Goal: Task Accomplishment & Management: Use online tool/utility

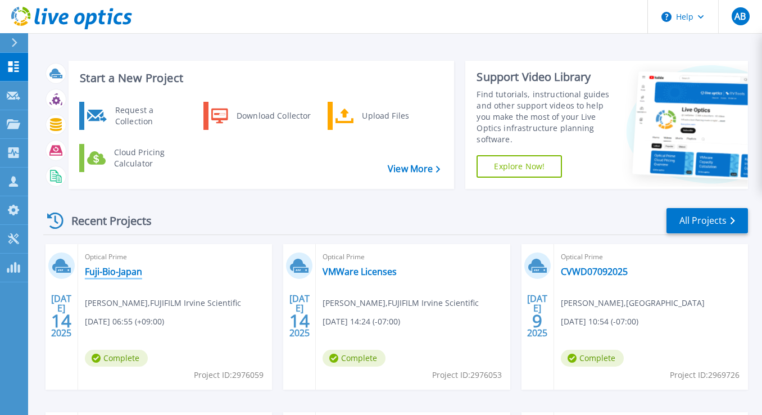
click at [102, 269] on link "Fuji-Bio-Japan" at bounding box center [113, 271] width 57 height 11
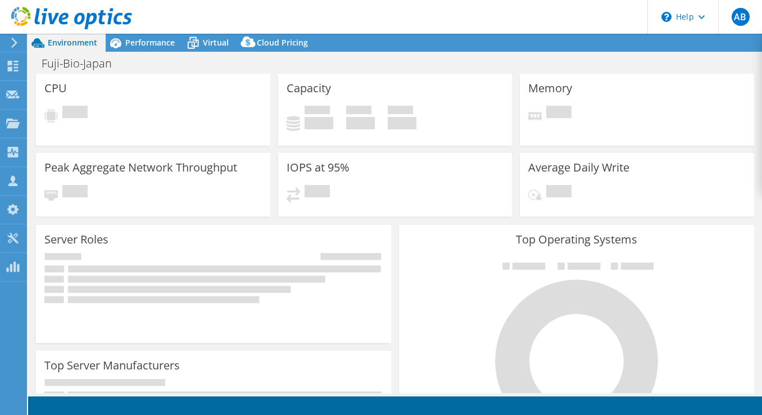
select select "USD"
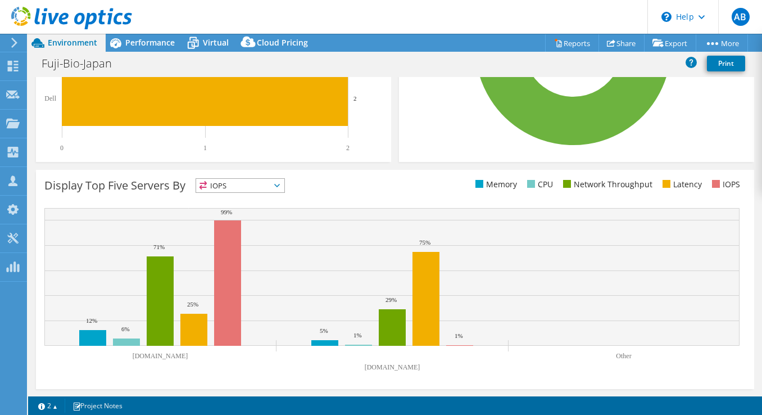
scroll to position [365, 0]
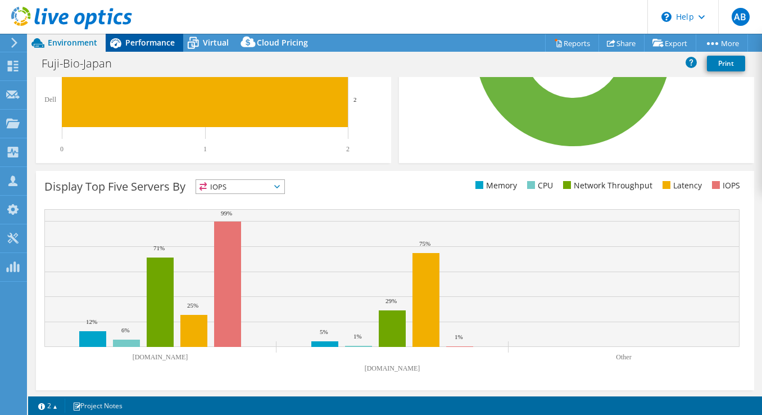
click at [143, 37] on span "Performance" at bounding box center [149, 42] width 49 height 11
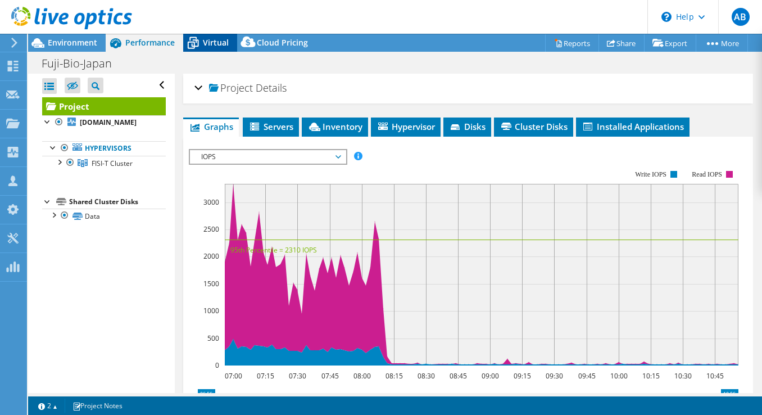
click at [200, 51] on icon at bounding box center [193, 43] width 20 height 20
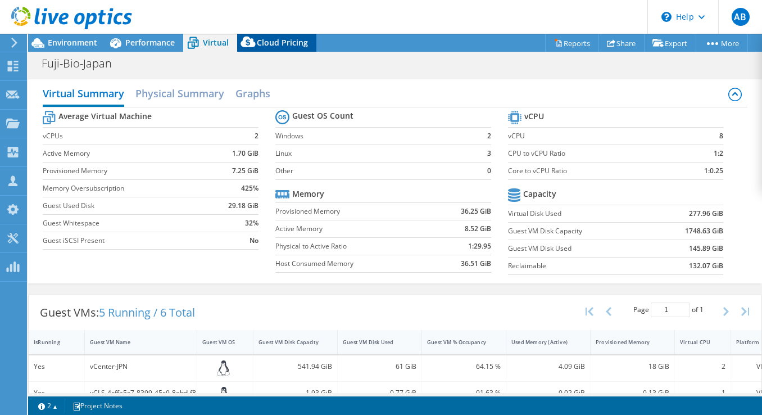
click at [261, 42] on span "Cloud Pricing" at bounding box center [282, 42] width 51 height 11
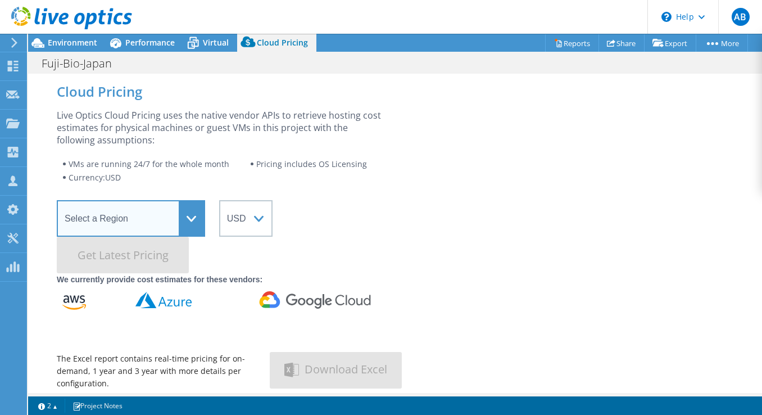
click at [173, 221] on select "Select a Region [GEOGRAPHIC_DATA] ([GEOGRAPHIC_DATA]) [GEOGRAPHIC_DATA] ([GEOGR…" at bounding box center [131, 218] width 148 height 37
select select "USWest"
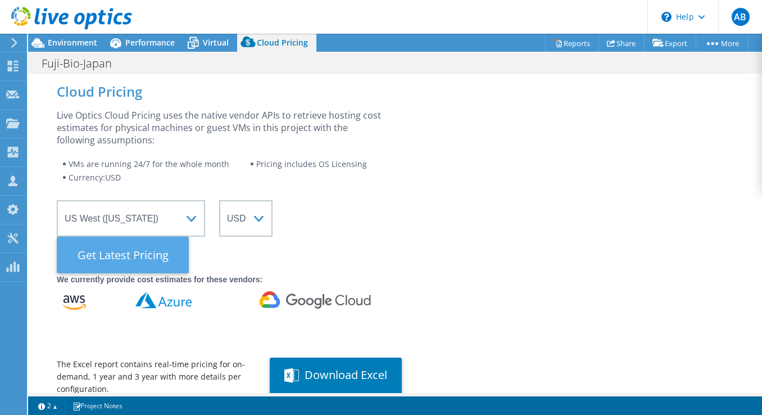
click at [164, 253] on Latest "Get Latest Pricing" at bounding box center [123, 255] width 132 height 37
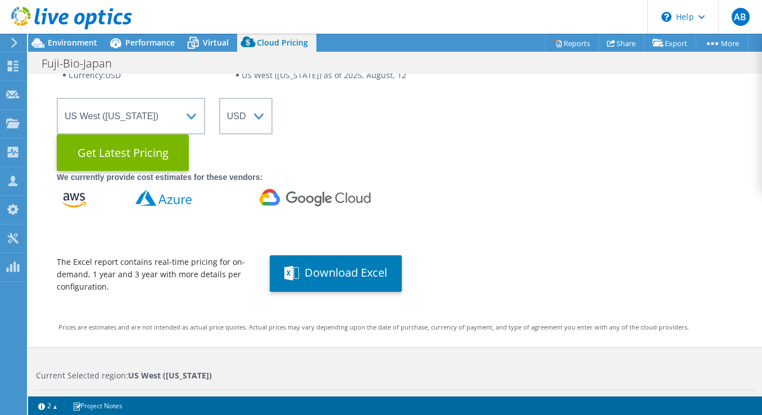
scroll to position [105, 0]
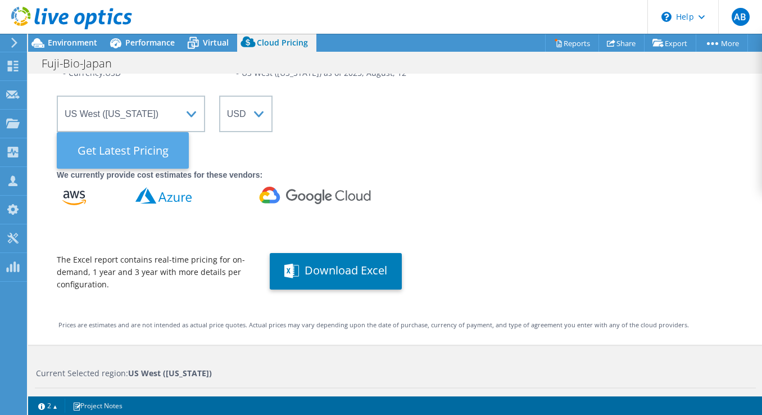
click at [135, 153] on Latest "Get Latest Pricing" at bounding box center [123, 150] width 132 height 37
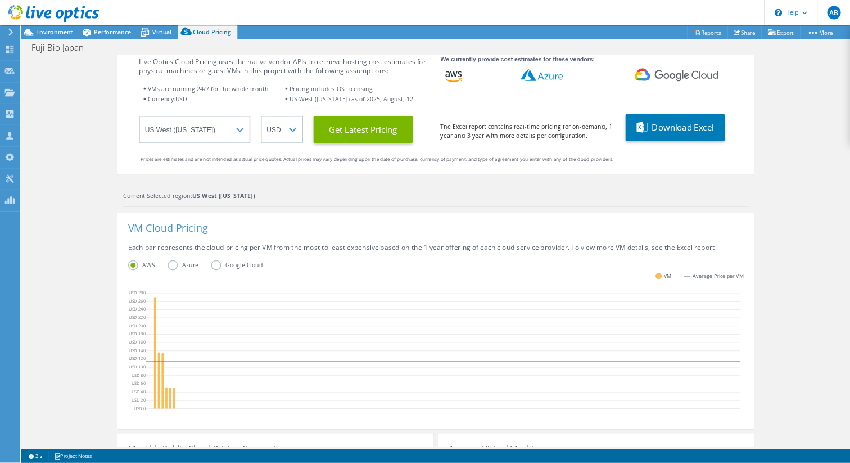
scroll to position [0, 0]
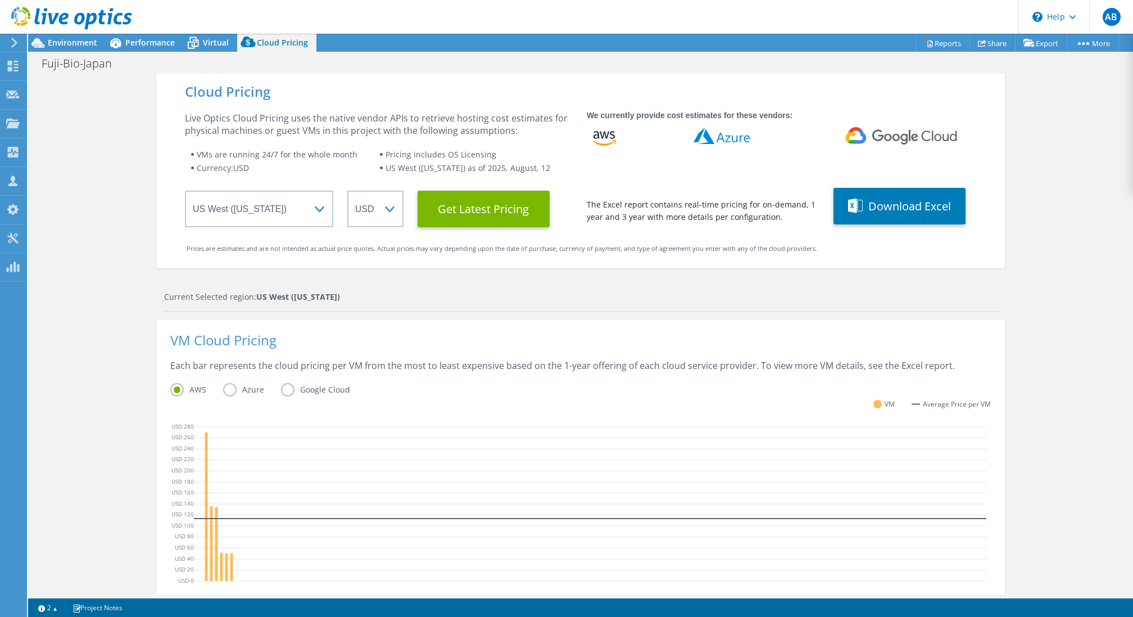
click at [543, 74] on div "Cloud Pricing Live Optics Cloud Pricing uses the native vendor APIs to retrieve…" at bounding box center [580, 171] width 849 height 194
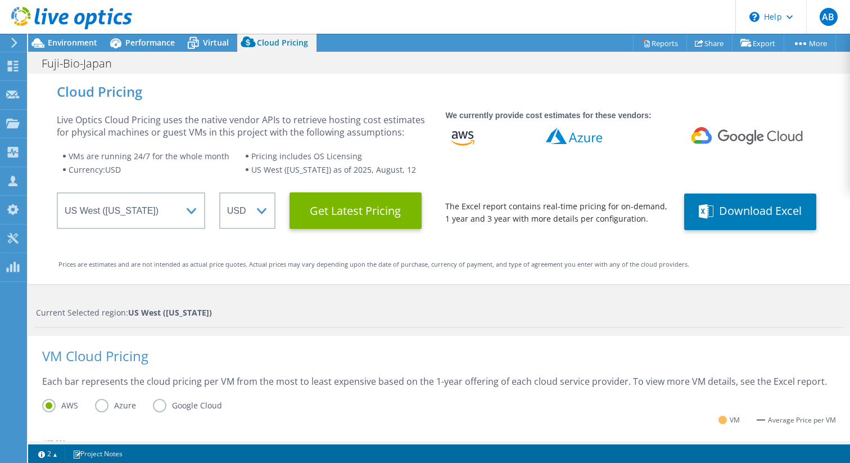
click at [429, 28] on header "AB Partner Team Member [PERSON_NAME] [PERSON_NAME][EMAIL_ADDRESS][DOMAIN_NAME] …" at bounding box center [425, 17] width 850 height 34
